Goal: Task Accomplishment & Management: Manage account settings

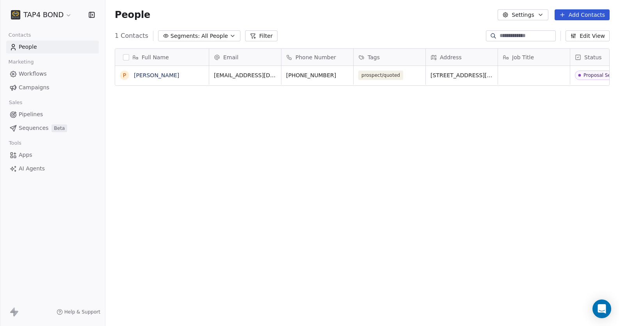
scroll to position [281, 508]
click at [535, 60] on div "Job Title" at bounding box center [533, 57] width 61 height 8
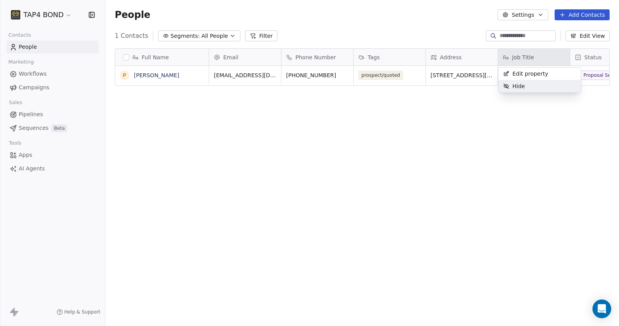
click at [523, 88] on span "Hide" at bounding box center [518, 86] width 12 height 8
click at [567, 58] on div "Status" at bounding box center [534, 57] width 72 height 17
click at [521, 135] on html "TAP4 BOND Contacts People Marketing Workflows Campaigns Sales Pipelines Sequenc…" at bounding box center [309, 163] width 619 height 326
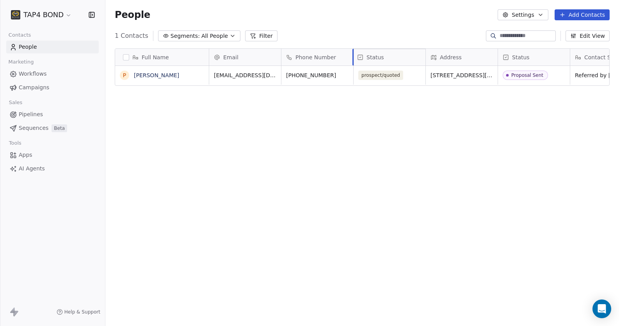
drag, startPoint x: 546, startPoint y: 57, endPoint x: 411, endPoint y: 57, distance: 134.2
click at [411, 57] on div "Full Name P Pokuaa Harriet Email Phone Number Tags Address Status Contact Sourc…" at bounding box center [362, 67] width 494 height 37
drag, startPoint x: 404, startPoint y: 57, endPoint x: 542, endPoint y: 56, distance: 138.1
click at [542, 56] on div "Full Name P Pokuaa Harriet Email Phone Number Status Tags Address Contact Sourc…" at bounding box center [362, 67] width 494 height 37
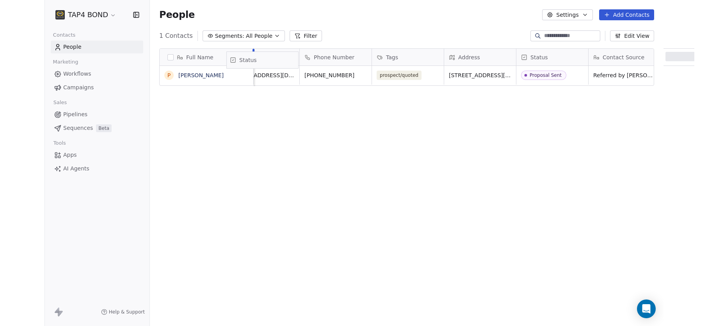
scroll to position [0, 0]
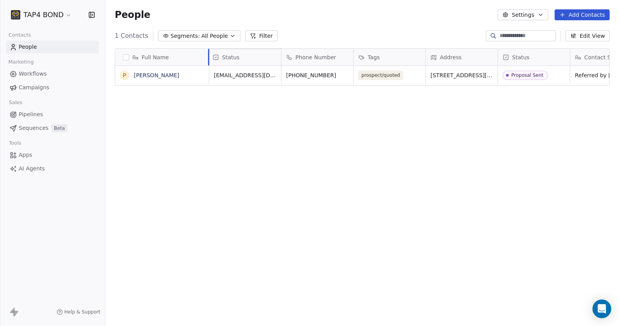
drag, startPoint x: 533, startPoint y: 58, endPoint x: 251, endPoint y: 59, distance: 282.5
click at [251, 59] on div "Full Name P Pokuaa Harriet Email Phone Number Tags Address Status Contact Sourc…" at bounding box center [362, 67] width 494 height 37
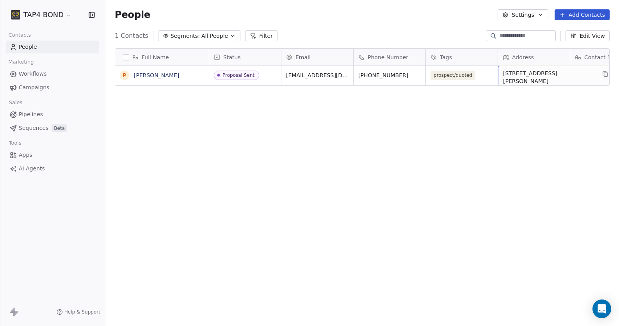
click at [533, 60] on div "Address" at bounding box center [533, 57] width 61 height 8
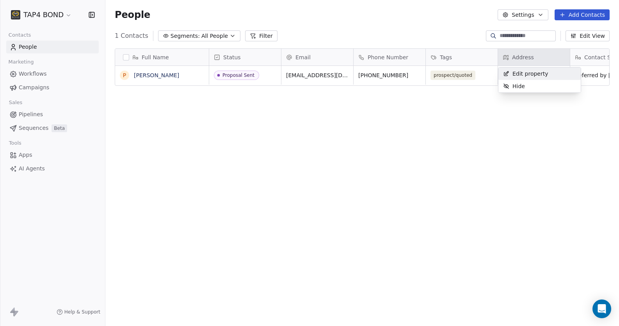
click at [546, 63] on html "TAP4 BOND Contacts People Marketing Workflows Campaigns Sales Pipelines Sequenc…" at bounding box center [309, 163] width 619 height 326
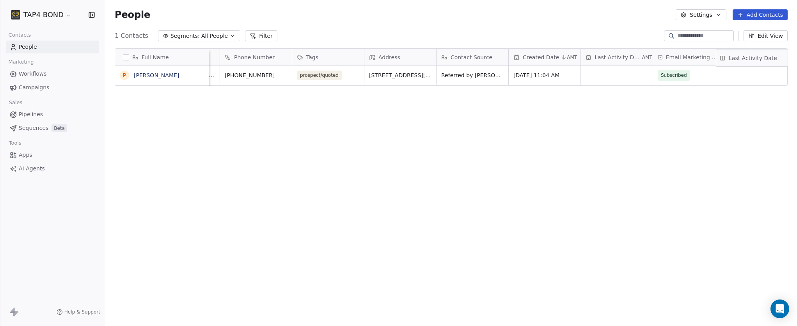
scroll to position [0, 168]
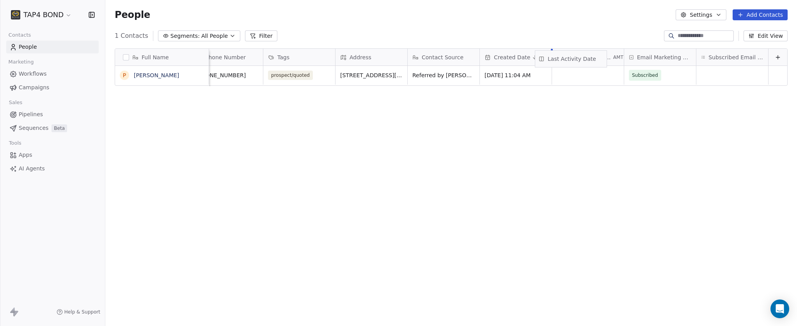
drag, startPoint x: 760, startPoint y: 54, endPoint x: 583, endPoint y: 56, distance: 177.2
click at [583, 56] on div "Full Name P Pokuaa Harriet Status Email Phone Number Tags Address Contact Sourc…" at bounding box center [451, 67] width 672 height 37
click at [619, 34] on button "Edit View" at bounding box center [766, 35] width 44 height 11
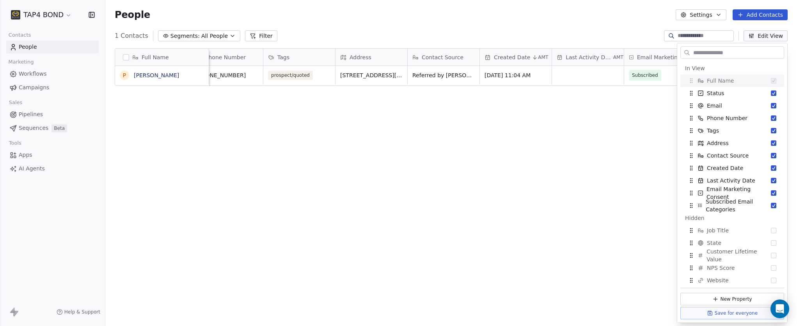
click at [502, 141] on div "Full Name P Pokuaa Harriet Status Email Phone Number Tags Address Contact Sourc…" at bounding box center [451, 185] width 692 height 287
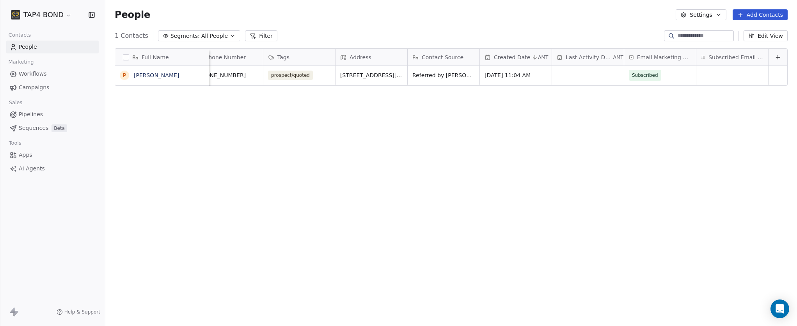
click at [619, 55] on span "Email Marketing Consent" at bounding box center [664, 57] width 54 height 8
click at [619, 71] on div "Hide" at bounding box center [660, 74] width 82 height 12
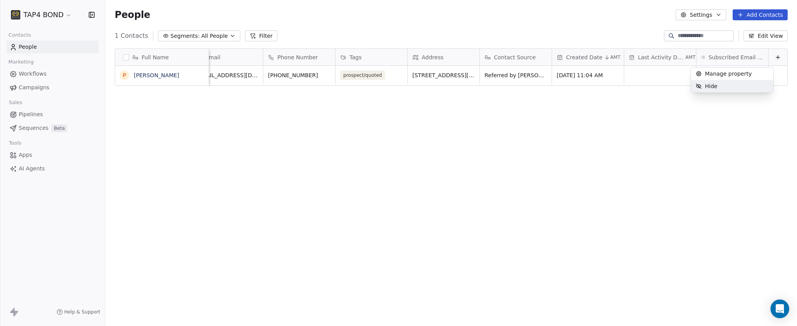
scroll to position [0, 96]
click at [619, 51] on div "Subscribed Email Categories" at bounding box center [733, 57] width 72 height 17
click at [619, 84] on div "Hide" at bounding box center [732, 86] width 82 height 12
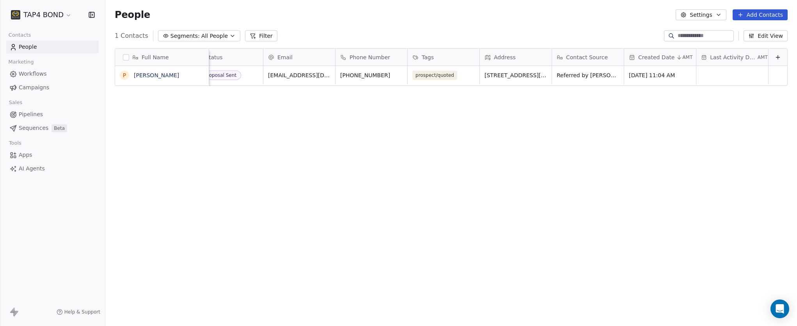
scroll to position [0, 24]
click at [619, 59] on icon at bounding box center [778, 57] width 6 height 6
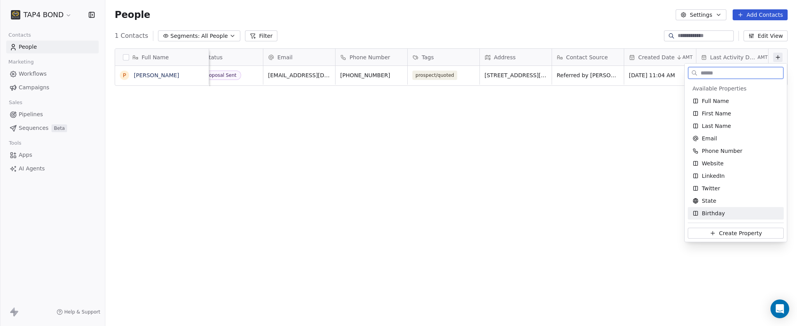
click at [619, 213] on span "Birthday" at bounding box center [713, 214] width 23 height 8
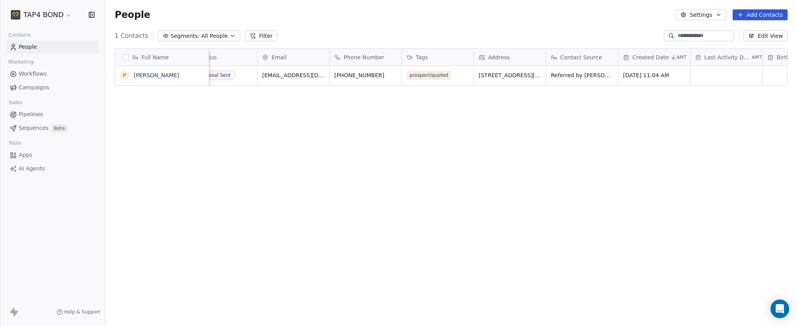
scroll to position [0, 96]
drag, startPoint x: 721, startPoint y: 59, endPoint x: 363, endPoint y: 59, distance: 358.6
click at [363, 59] on div "Full Name P Pokuaa Harriet Status Email Phone Number Tags Address Contact Sourc…" at bounding box center [451, 67] width 672 height 37
click at [375, 72] on div "grid" at bounding box center [372, 75] width 72 height 19
click at [375, 75] on div "grid" at bounding box center [372, 75] width 72 height 19
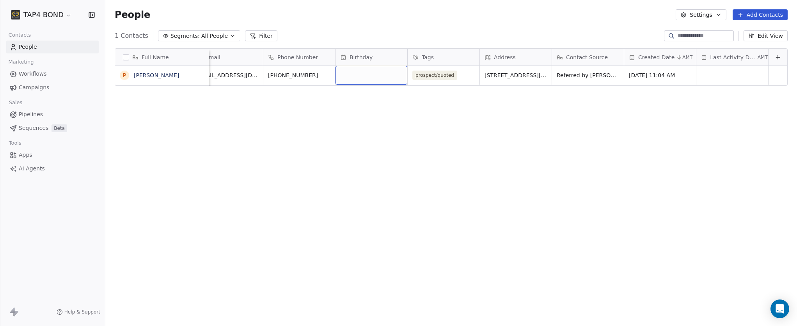
click at [375, 75] on div "grid" at bounding box center [372, 75] width 72 height 19
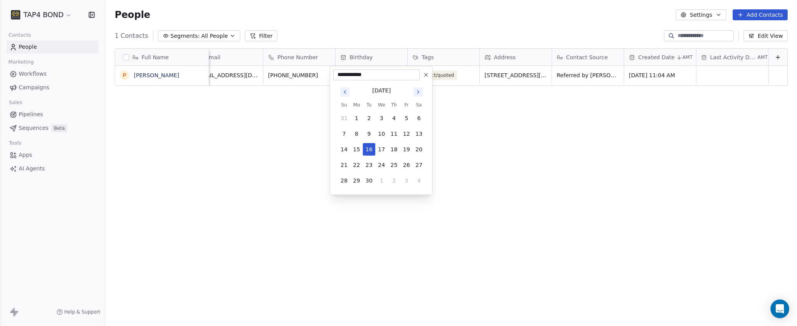
click at [391, 88] on div "September 2025" at bounding box center [381, 91] width 18 height 8
click at [391, 91] on div "September 2025" at bounding box center [381, 91] width 18 height 8
click at [375, 74] on input "**********" at bounding box center [377, 75] width 84 height 8
drag, startPoint x: 375, startPoint y: 74, endPoint x: 366, endPoint y: 75, distance: 9.8
click at [366, 75] on input "**********" at bounding box center [377, 75] width 84 height 8
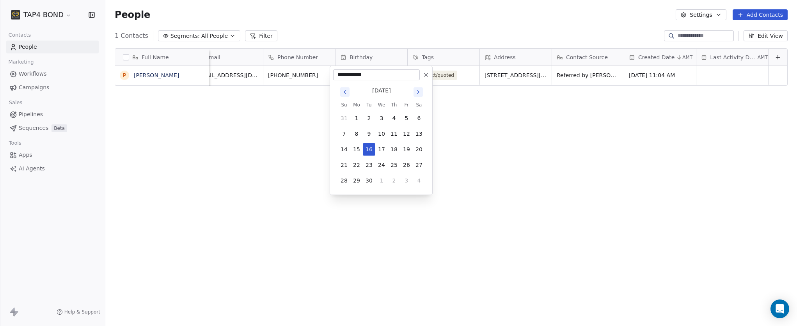
click at [384, 73] on input "**********" at bounding box center [377, 75] width 84 height 8
drag, startPoint x: 358, startPoint y: 76, endPoint x: 334, endPoint y: 76, distance: 23.8
click at [334, 76] on div "**********" at bounding box center [376, 74] width 87 height 11
type input "**********"
click at [501, 112] on html "**********" at bounding box center [398, 163] width 797 height 326
